Goal: Navigation & Orientation: Find specific page/section

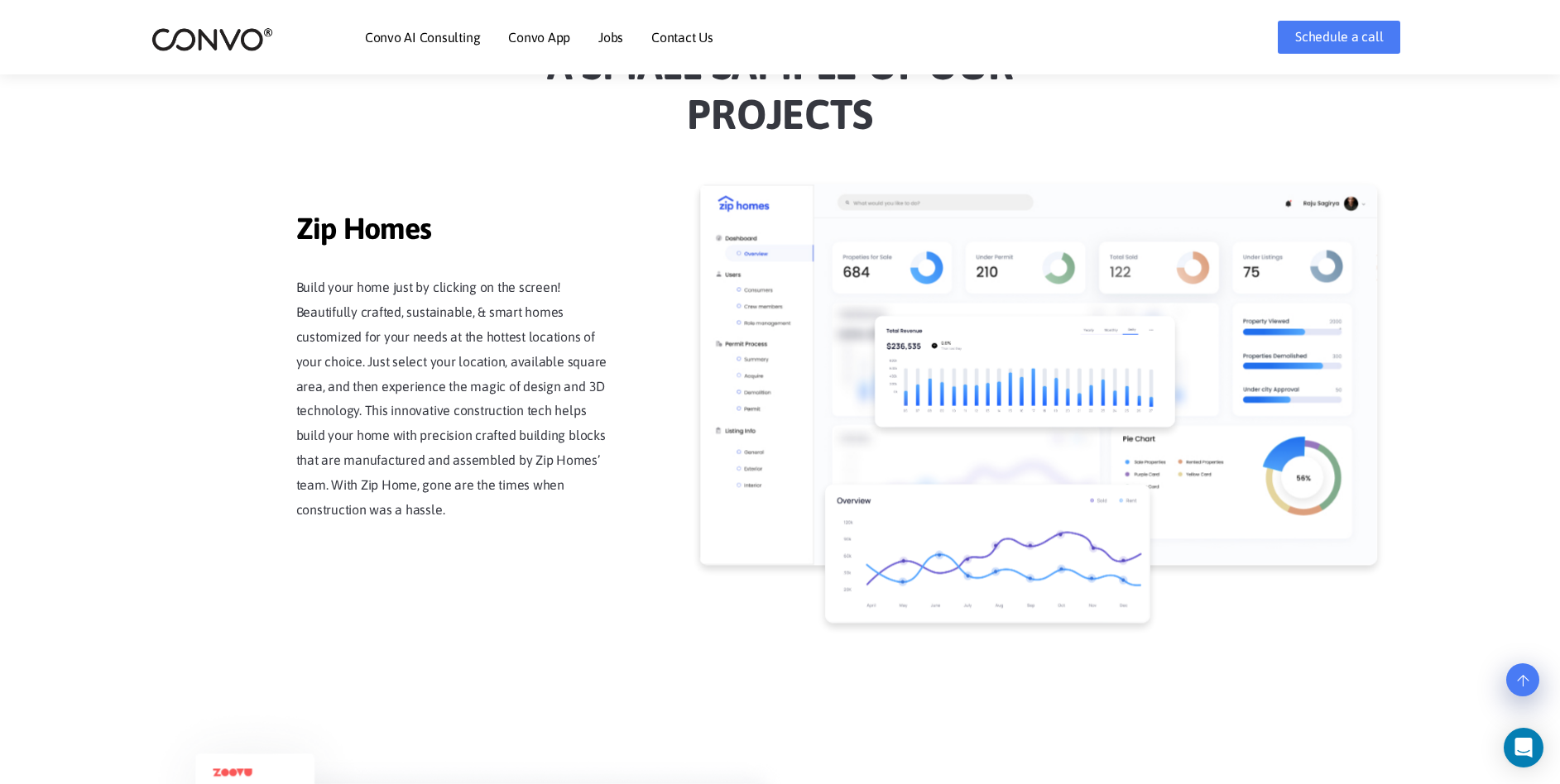
click at [482, 420] on p "Build your home just by clicking on the screen! Beautifully crafted, sustainabl…" at bounding box center [453, 399] width 314 height 247
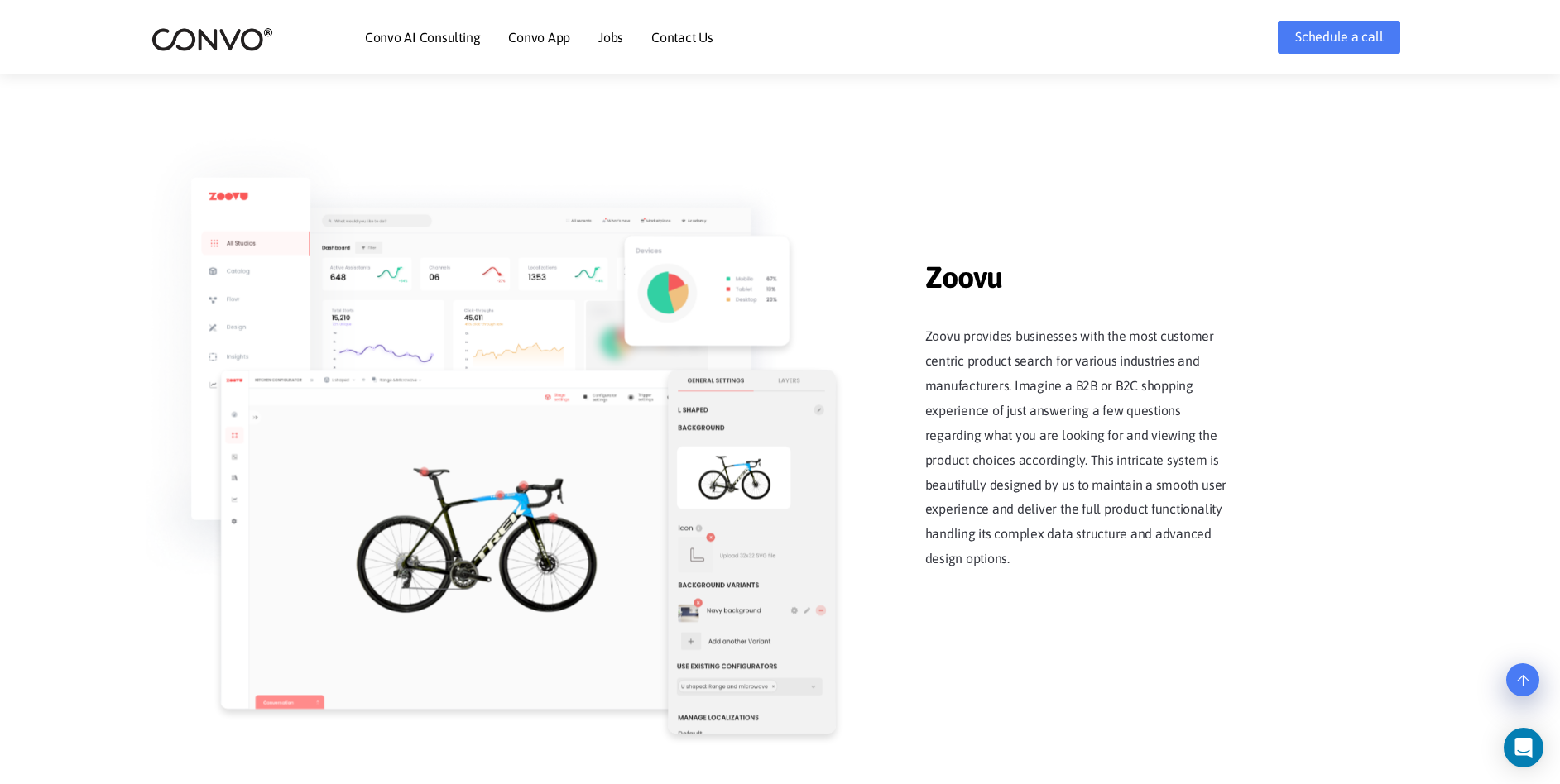
scroll to position [2005, 0]
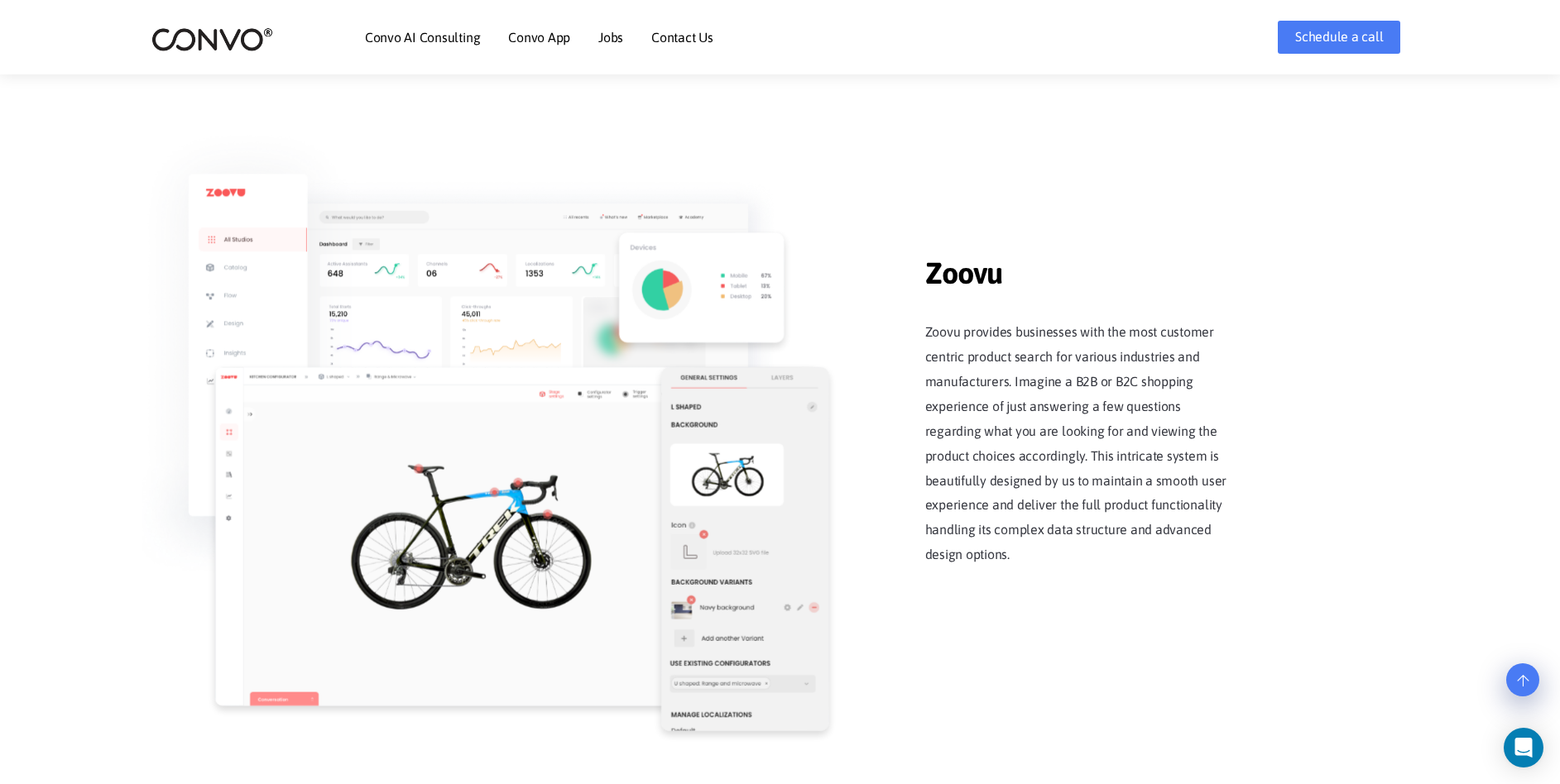
click at [941, 374] on p "Zoovu provides businesses with the most customer centric product search for var…" at bounding box center [1082, 443] width 314 height 247
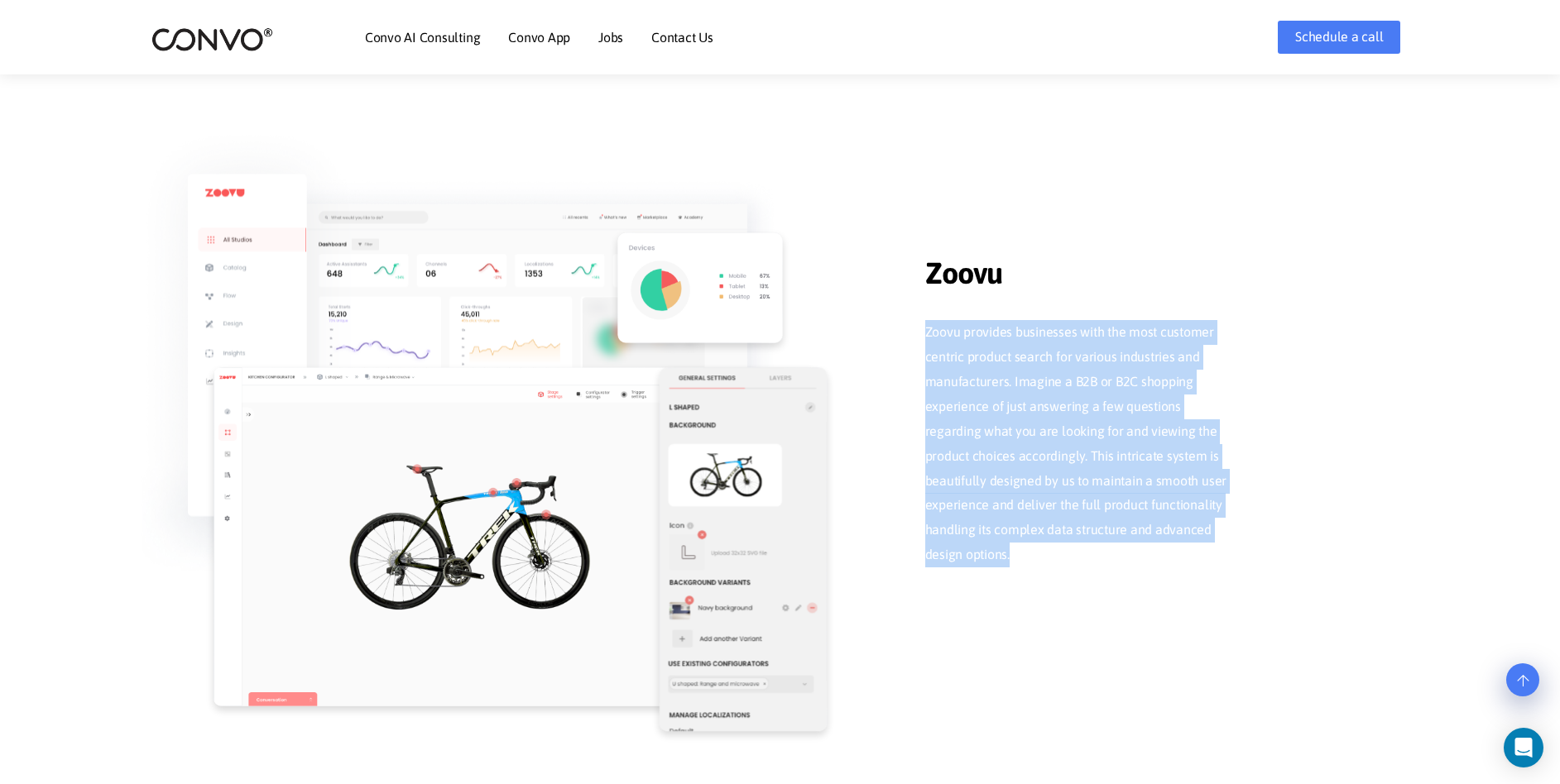
click at [941, 374] on p "Zoovu provides businesses with the most customer centric product search for var…" at bounding box center [1082, 443] width 314 height 247
copy div "Zoovu provides businesses with the most customer centric product search for var…"
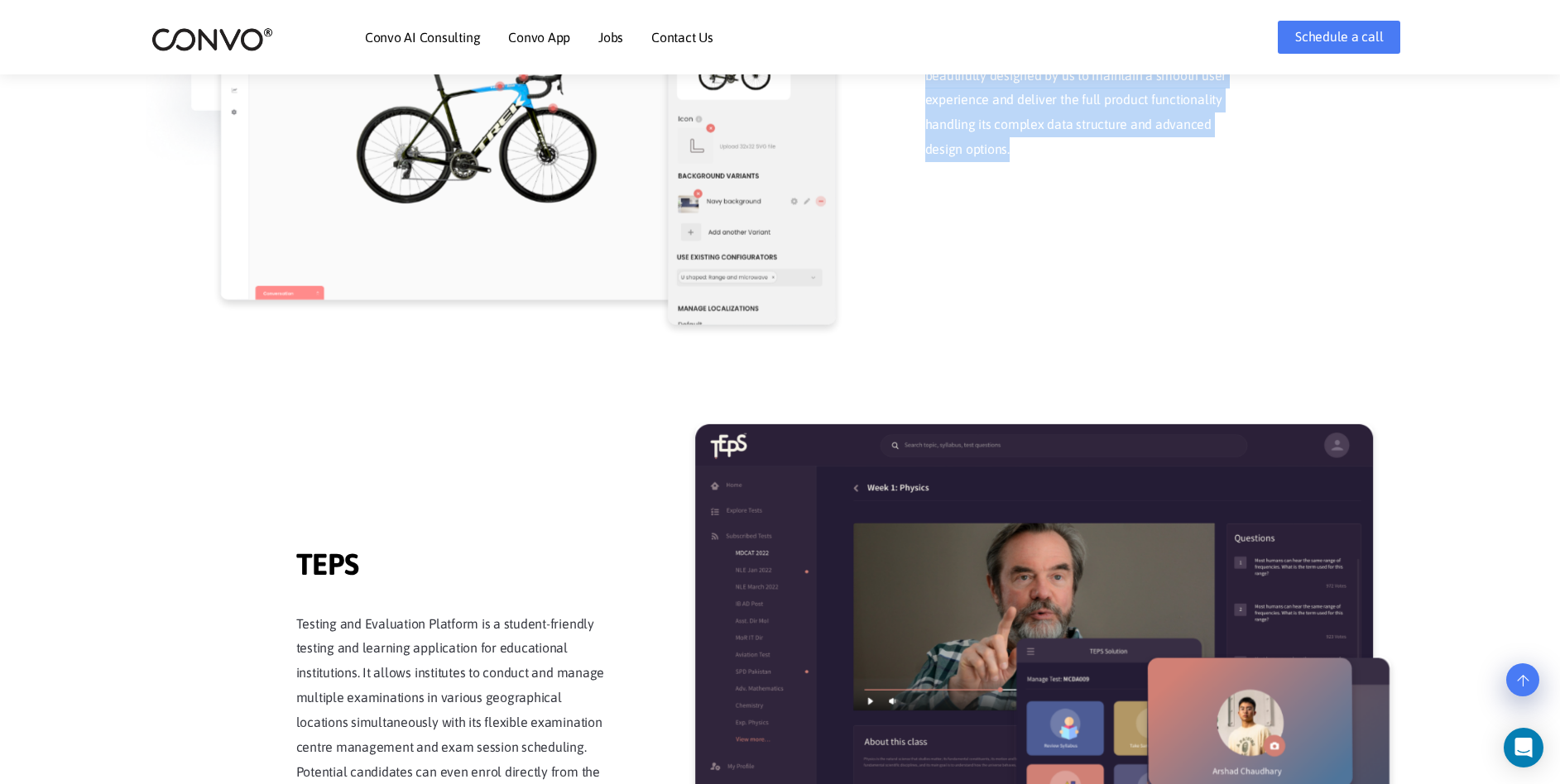
scroll to position [2583, 0]
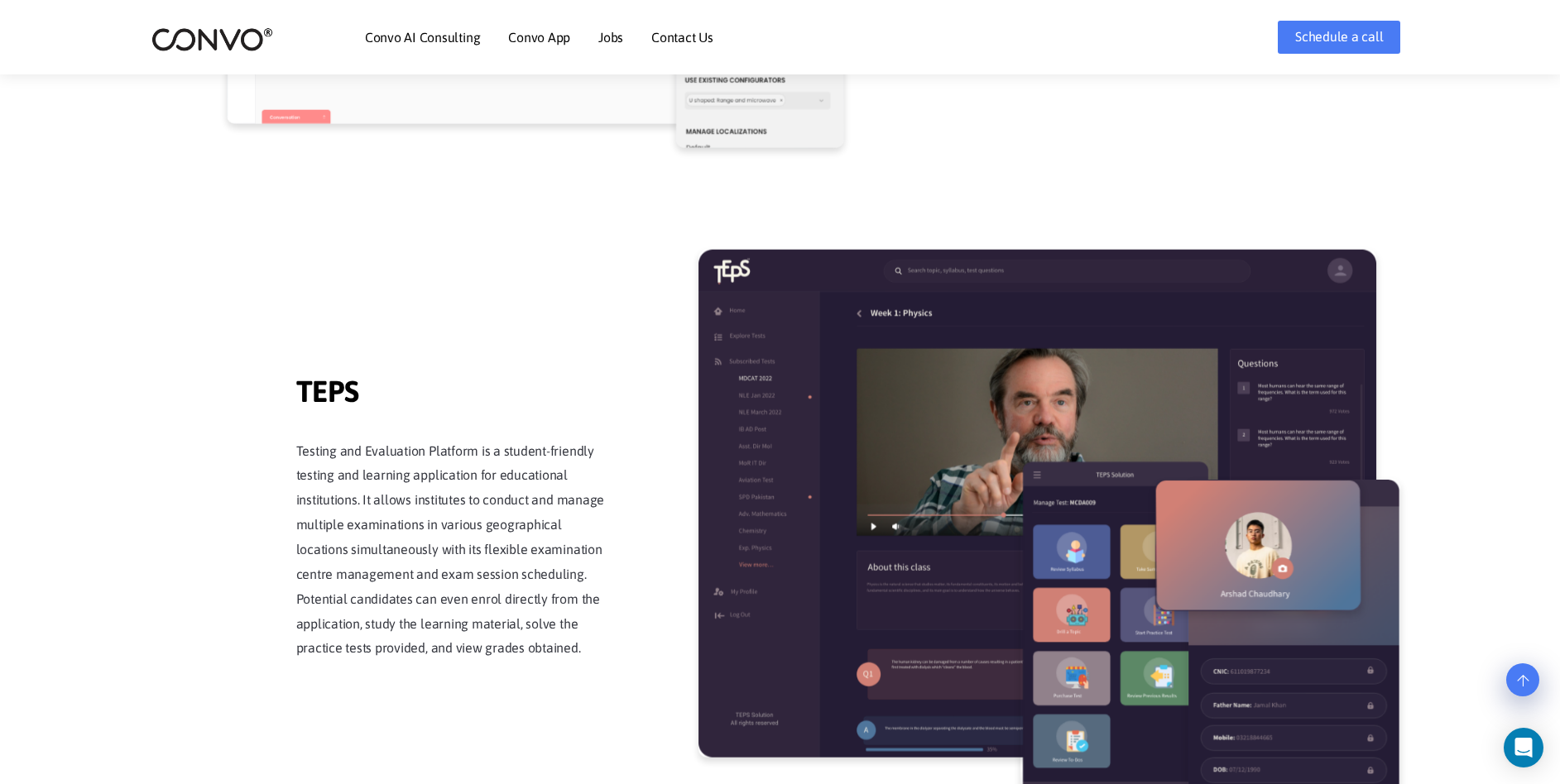
click at [500, 511] on p "Testing and Evaluation Platform is a student-friendly testing and learning appl…" at bounding box center [453, 550] width 314 height 223
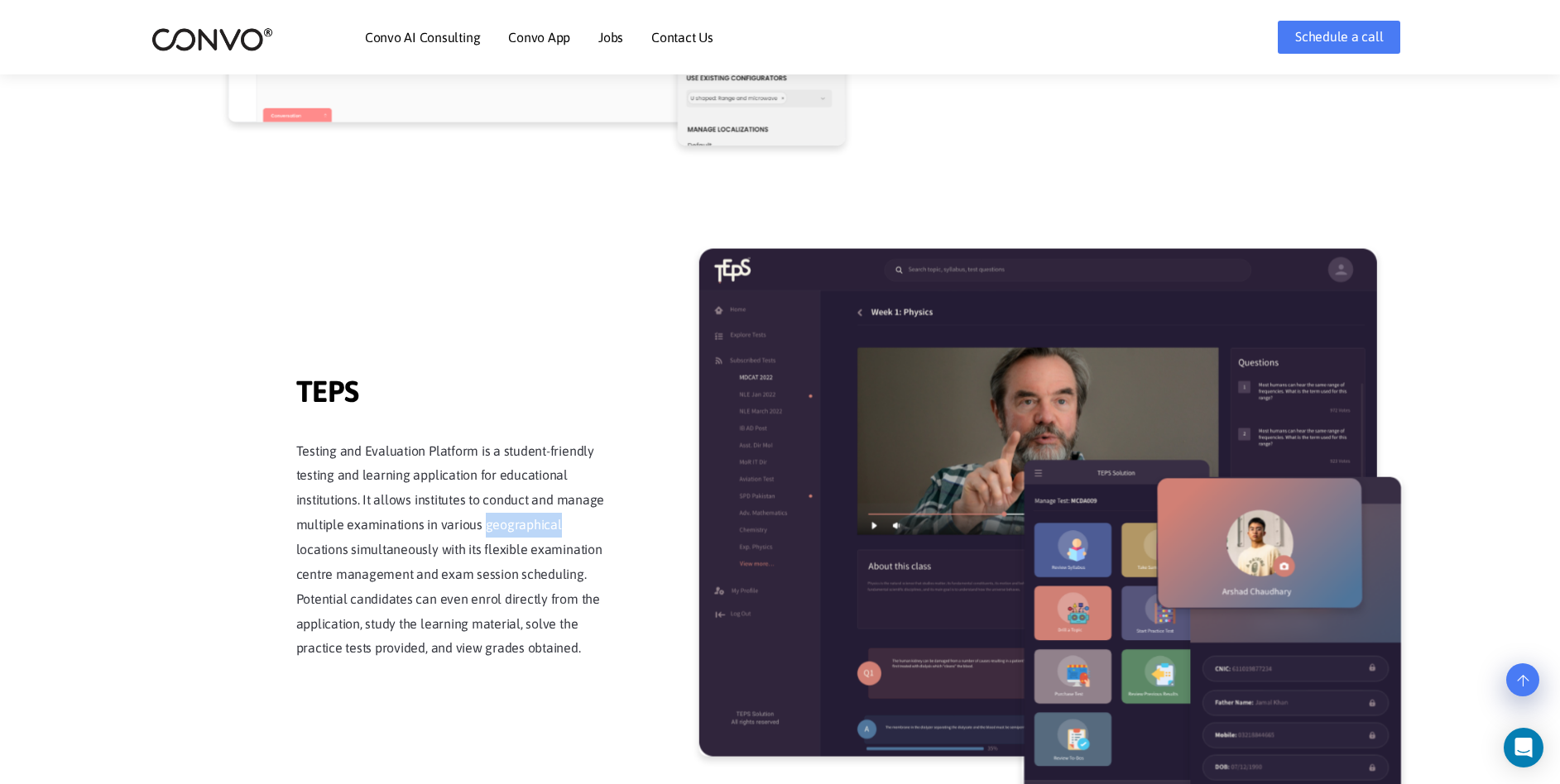
click at [500, 511] on p "Testing and Evaluation Platform is a student-friendly testing and learning appl…" at bounding box center [453, 550] width 314 height 223
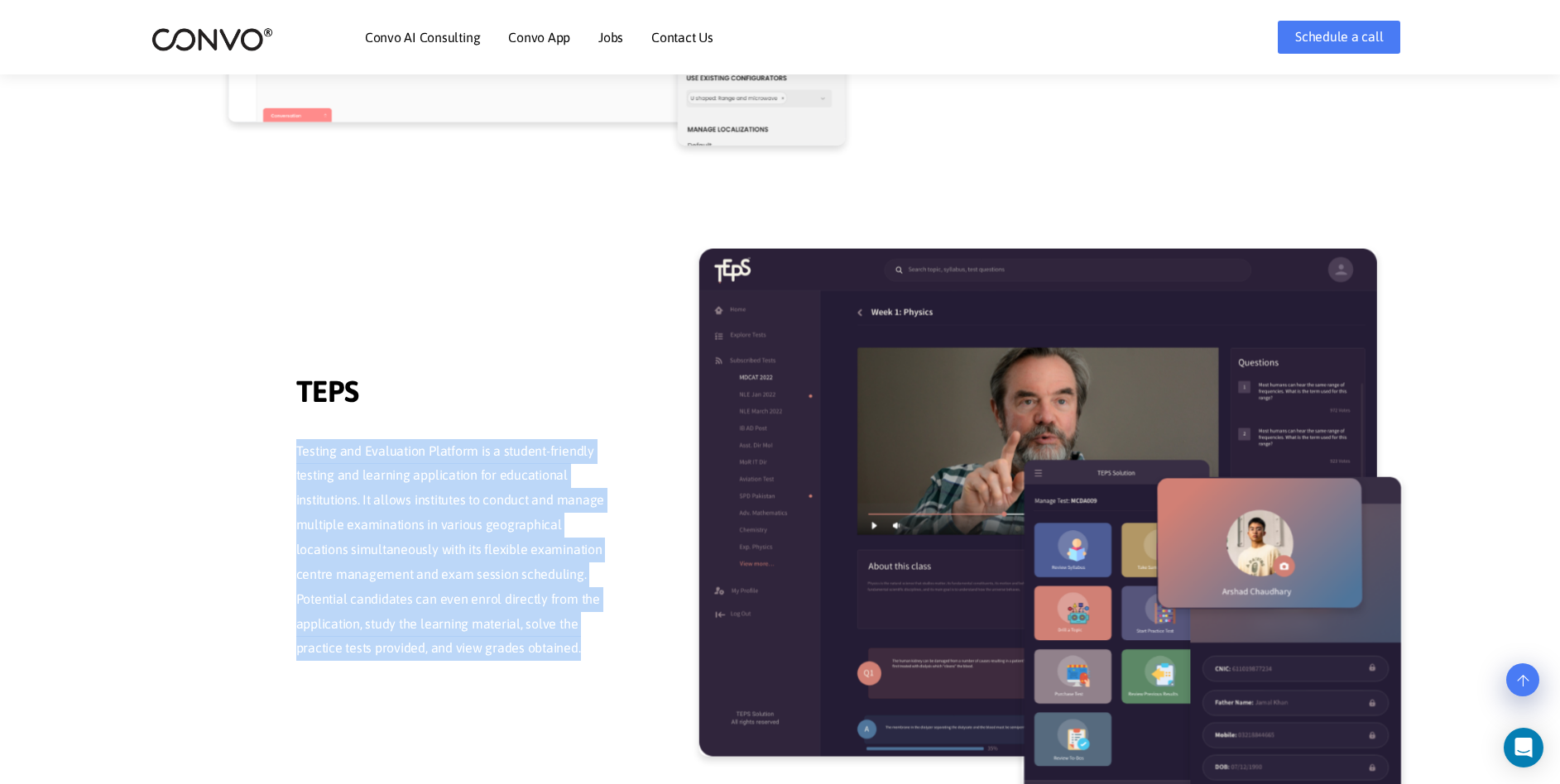
click at [500, 511] on p "Testing and Evaluation Platform is a student-friendly testing and learning appl…" at bounding box center [453, 550] width 314 height 223
copy div "Testing and Evaluation Platform is a student-friendly testing and learning appl…"
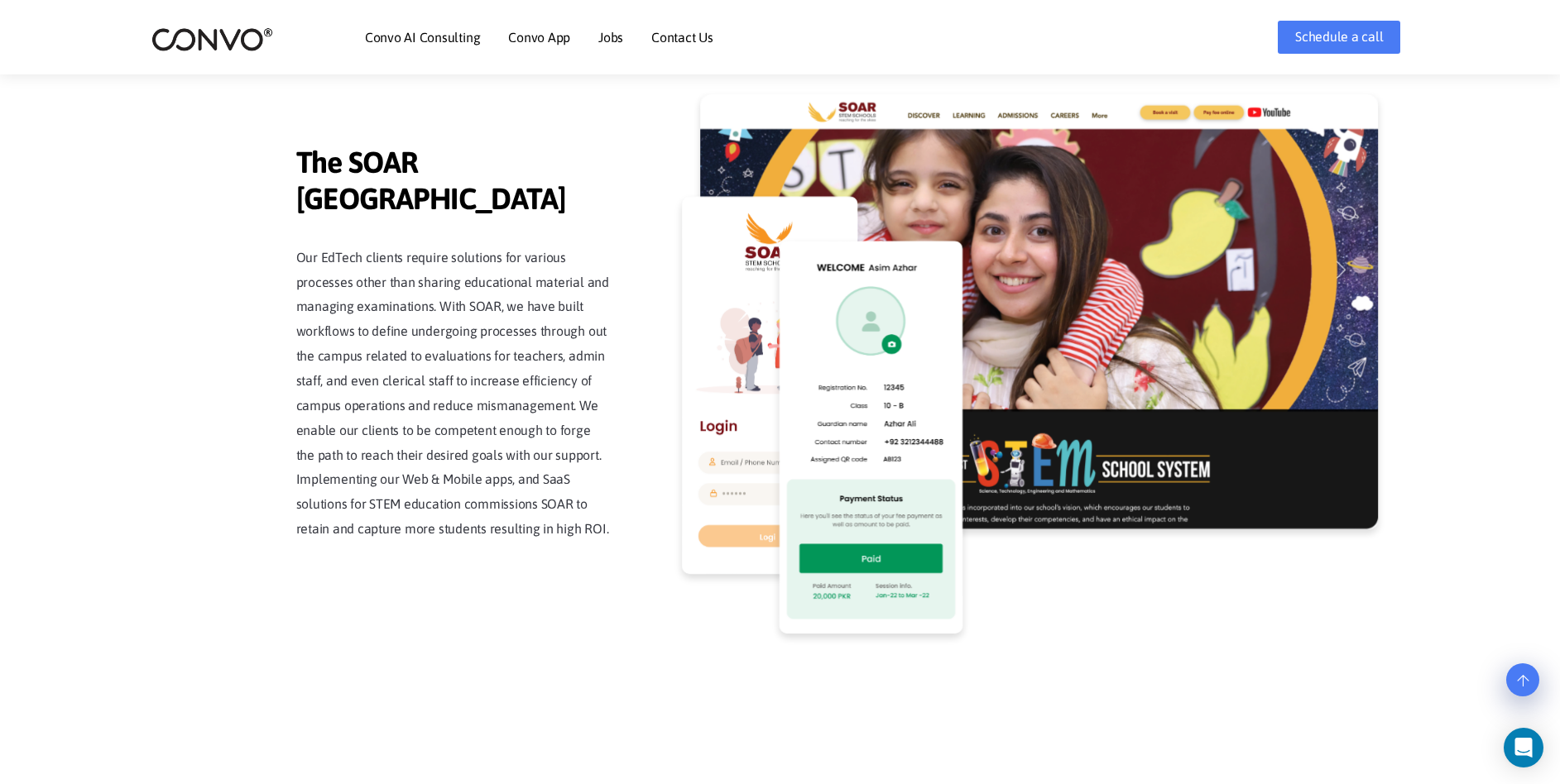
scroll to position [3706, 0]
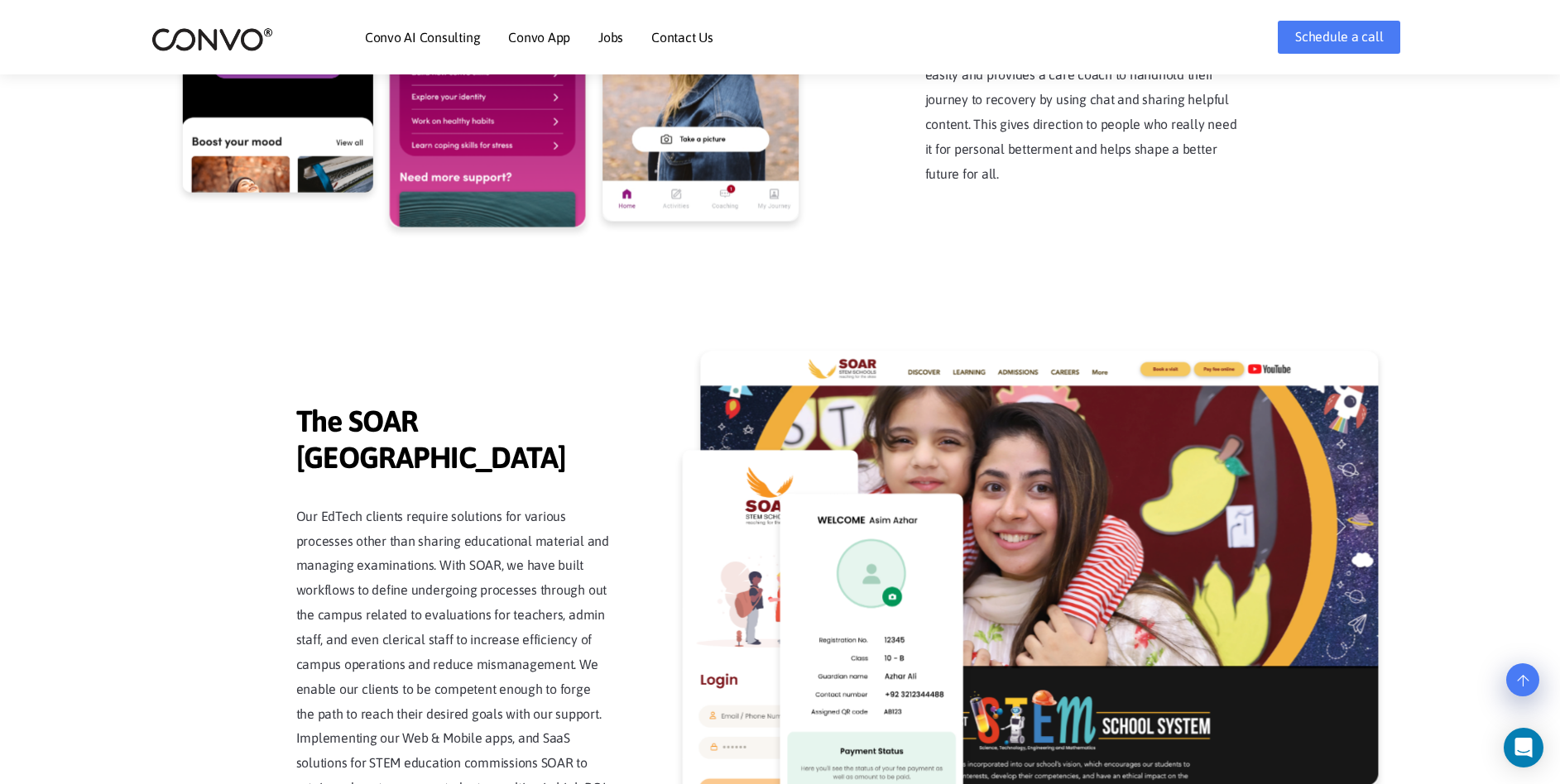
click at [428, 459] on div "The [GEOGRAPHIC_DATA] Our EdTech clients require solutions for various processe…" at bounding box center [453, 602] width 314 height 397
click at [428, 458] on div "The [GEOGRAPHIC_DATA] Our EdTech clients require solutions for various processe…" at bounding box center [453, 602] width 314 height 397
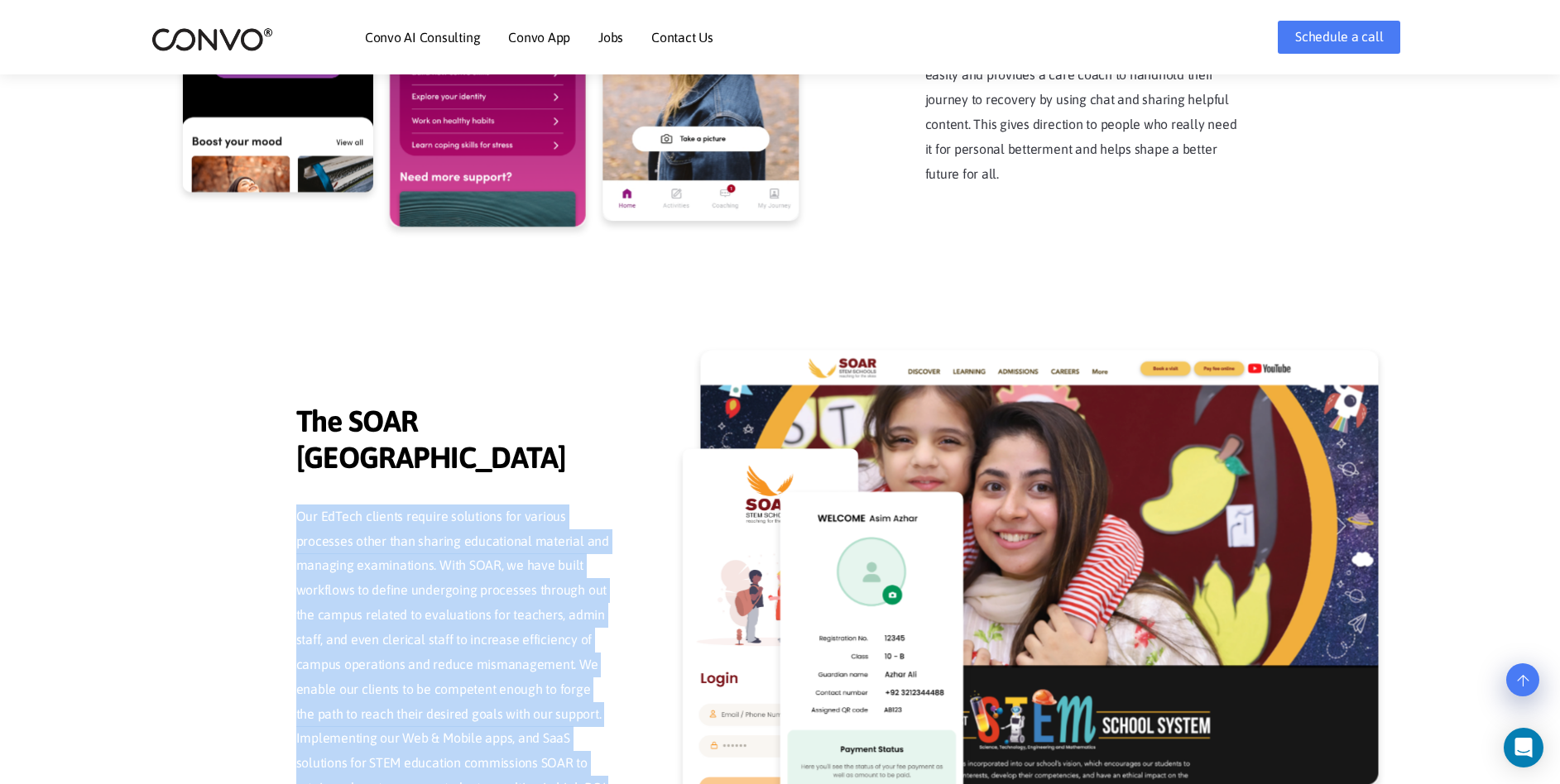
click at [428, 458] on div "The [GEOGRAPHIC_DATA] Our EdTech clients require solutions for various processe…" at bounding box center [453, 602] width 314 height 397
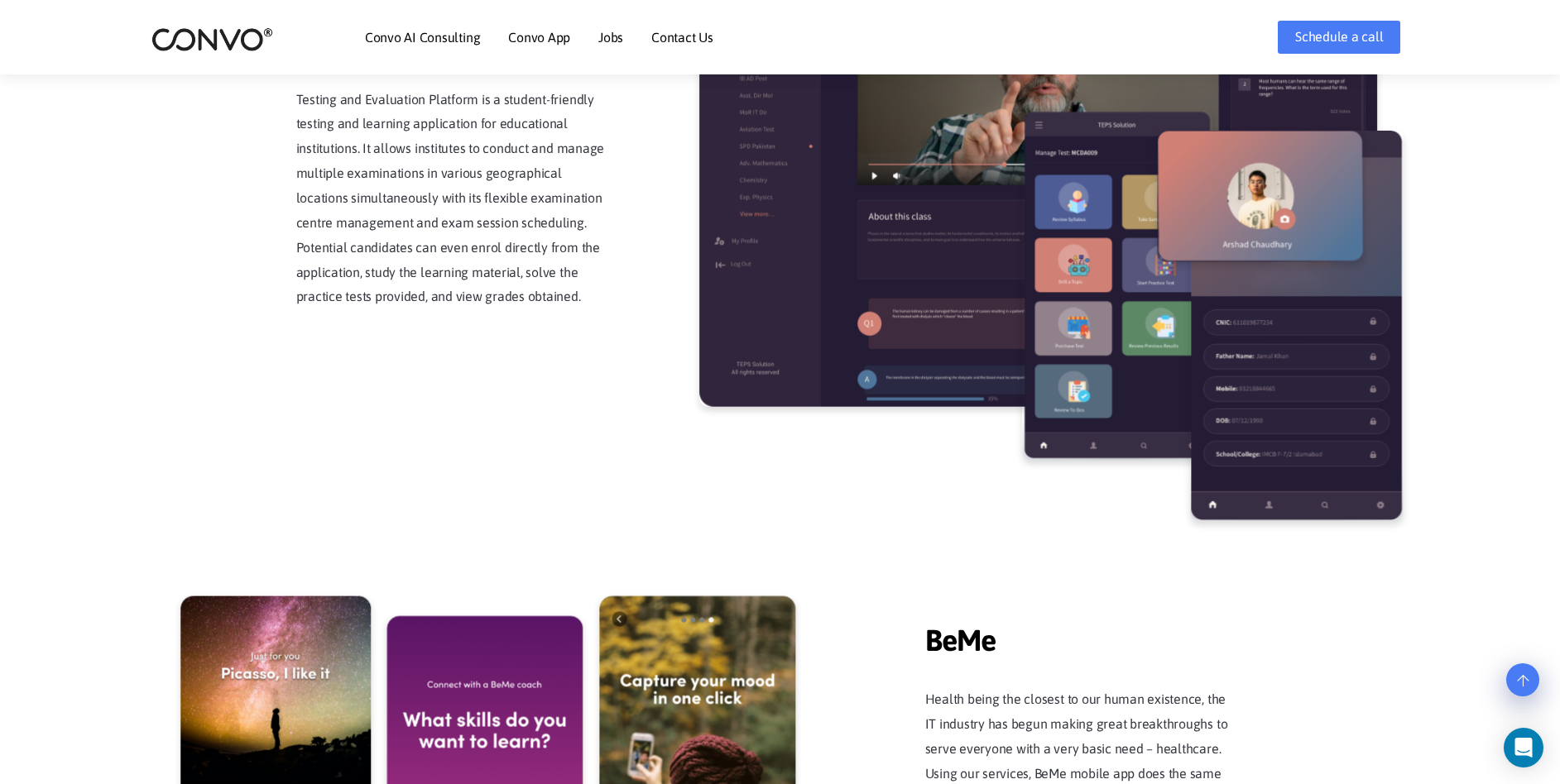
copy main "Our EdTech clients require solutions for various processes other than sharing e…"
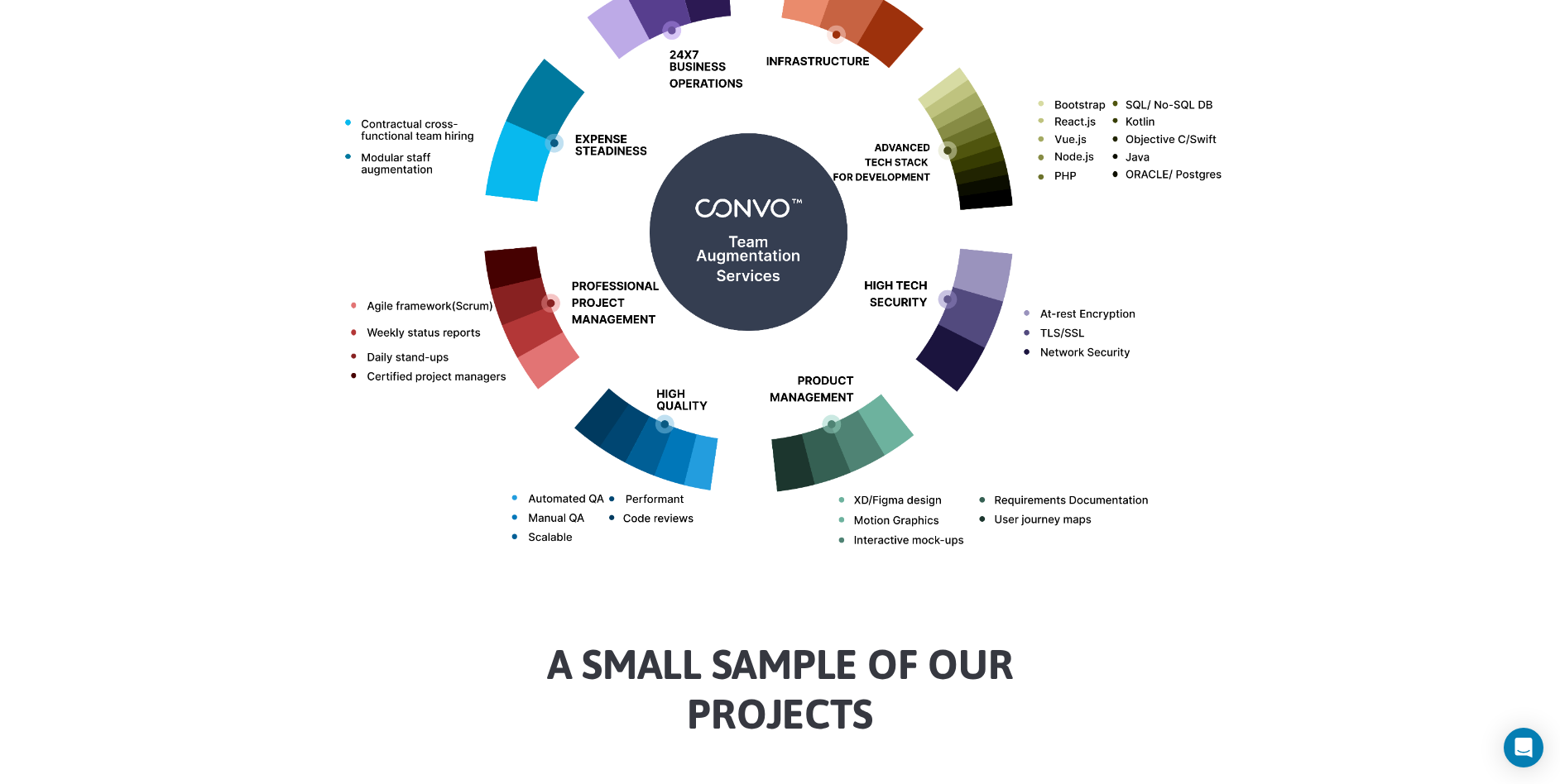
scroll to position [0, 0]
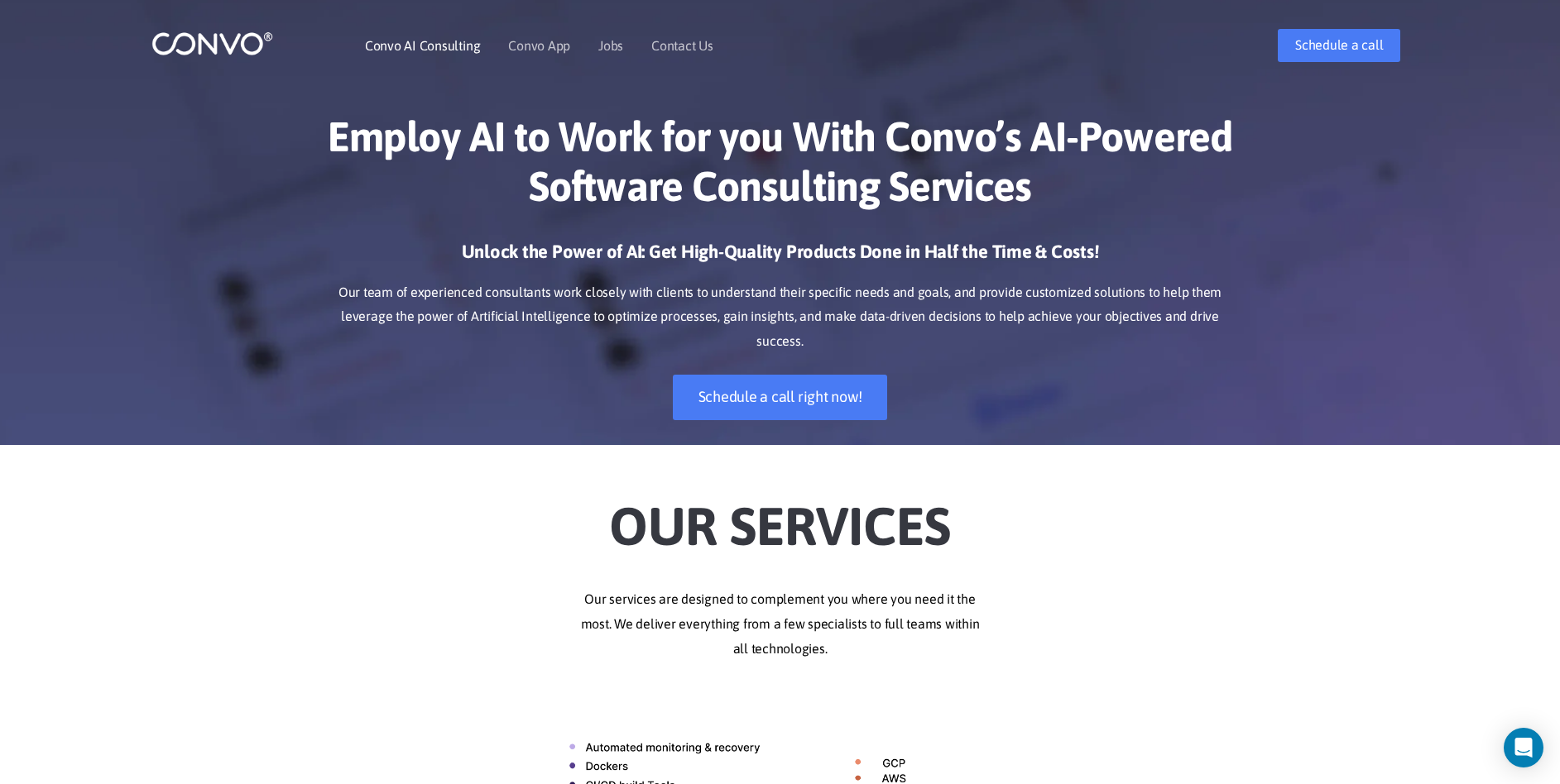
click at [435, 48] on link "Convo AI Consulting" at bounding box center [422, 45] width 115 height 13
drag, startPoint x: 658, startPoint y: 36, endPoint x: 646, endPoint y: 41, distance: 13.0
click at [658, 37] on li "Contact Us" at bounding box center [682, 46] width 62 height 71
click at [625, 43] on ul "Convo AI Consulting Convo App Convo App Features Jobs Contact Us" at bounding box center [539, 46] width 349 height 71
click at [614, 49] on link "Jobs" at bounding box center [610, 45] width 25 height 13
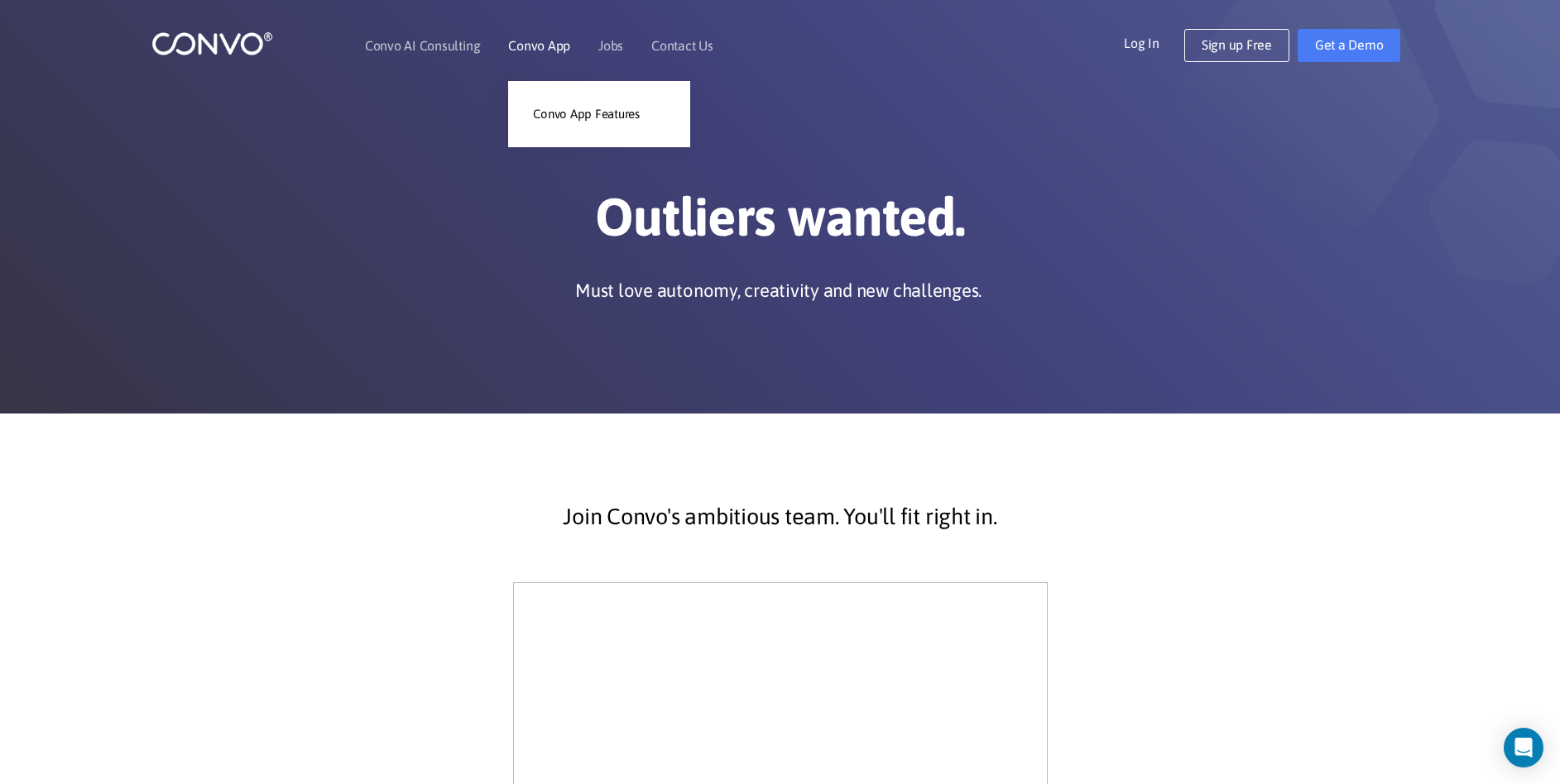
click at [546, 43] on link "Convo App" at bounding box center [539, 45] width 62 height 13
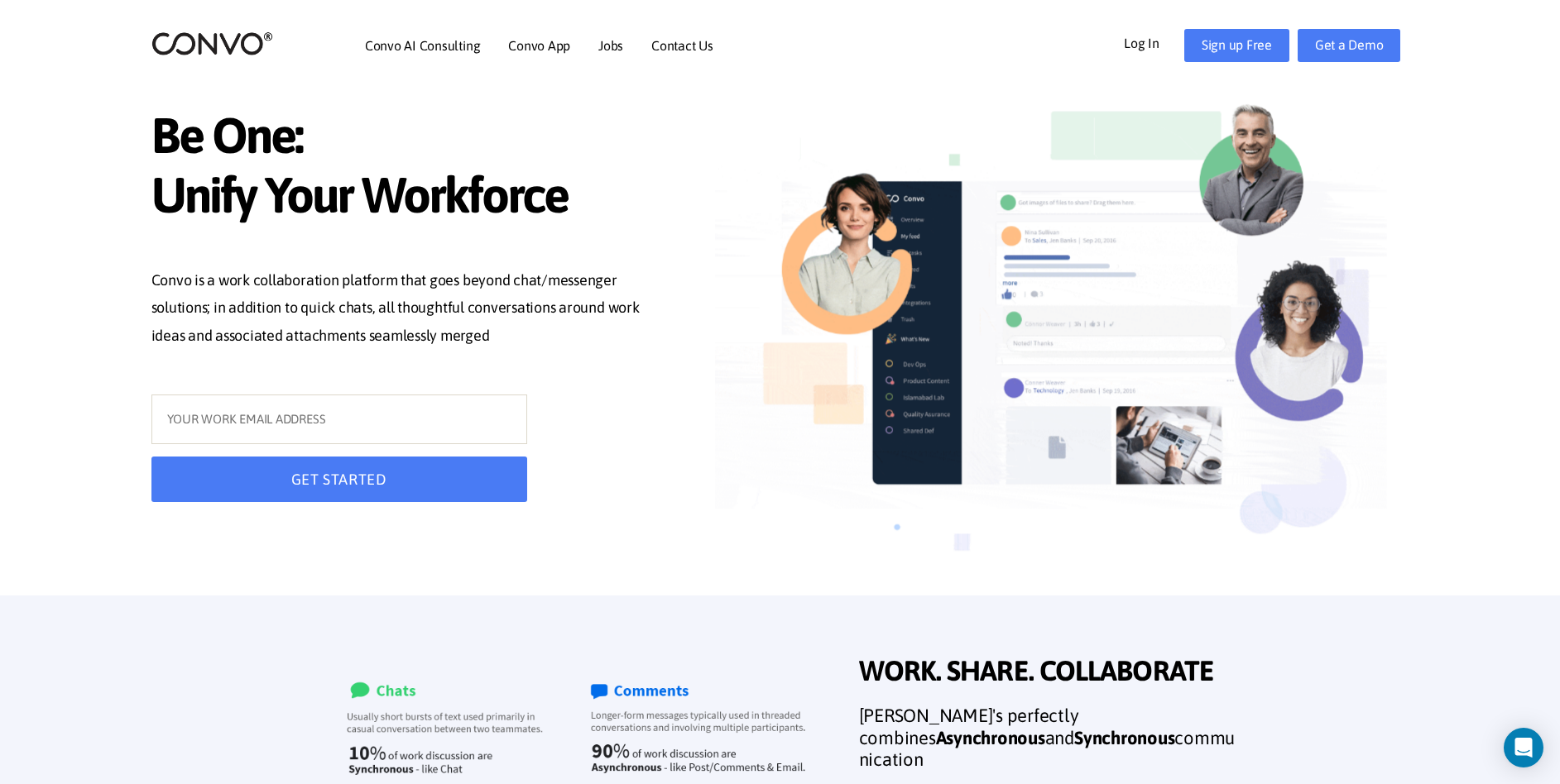
click at [263, 53] on img at bounding box center [212, 44] width 122 height 26
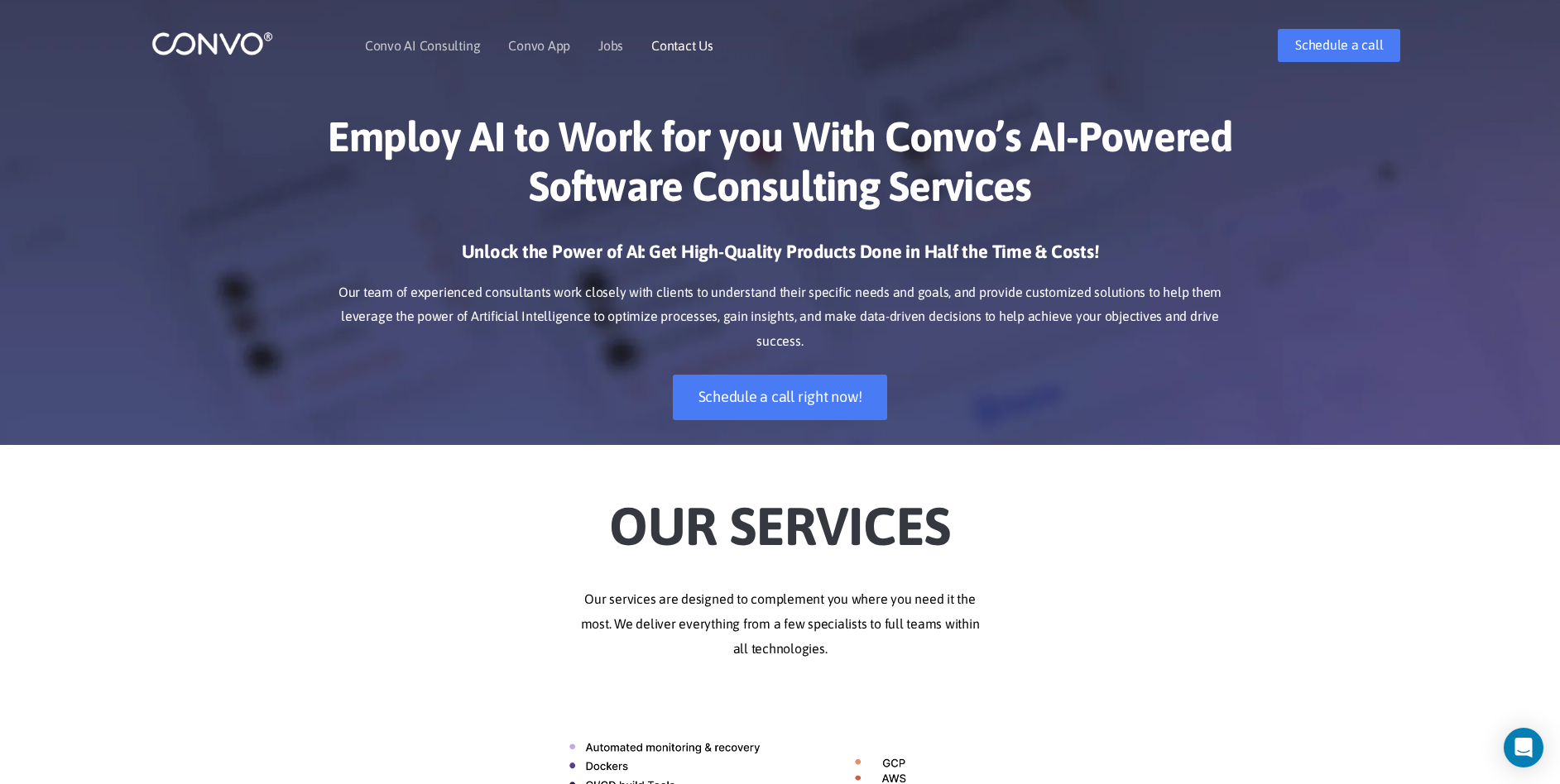
click at [695, 44] on link "Contact Us" at bounding box center [682, 45] width 62 height 13
